Goal: Information Seeking & Learning: Learn about a topic

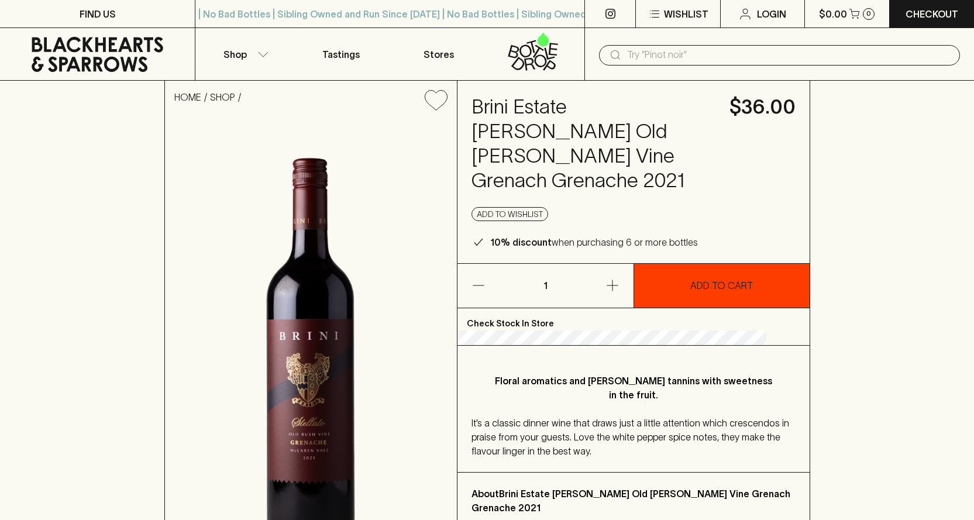
scroll to position [312, 0]
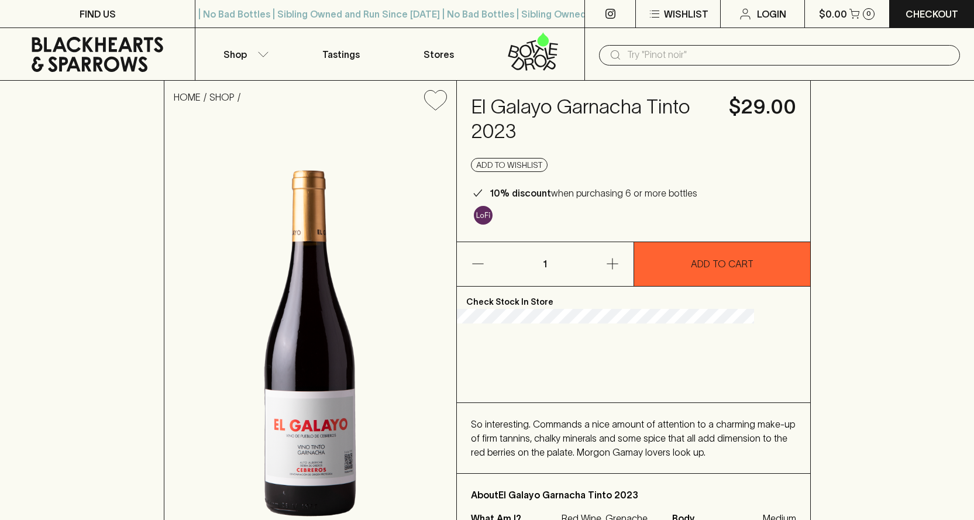
scroll to position [156, 0]
